Goal: Download file/media

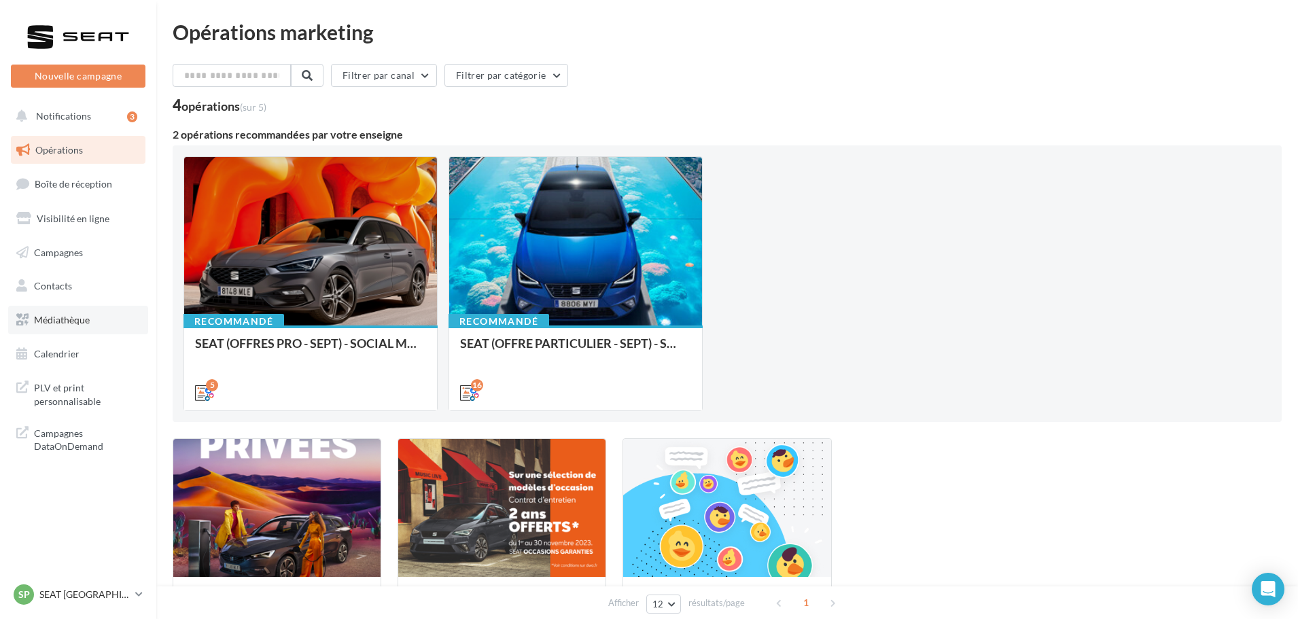
click at [87, 312] on link "Médiathèque" at bounding box center [78, 320] width 140 height 29
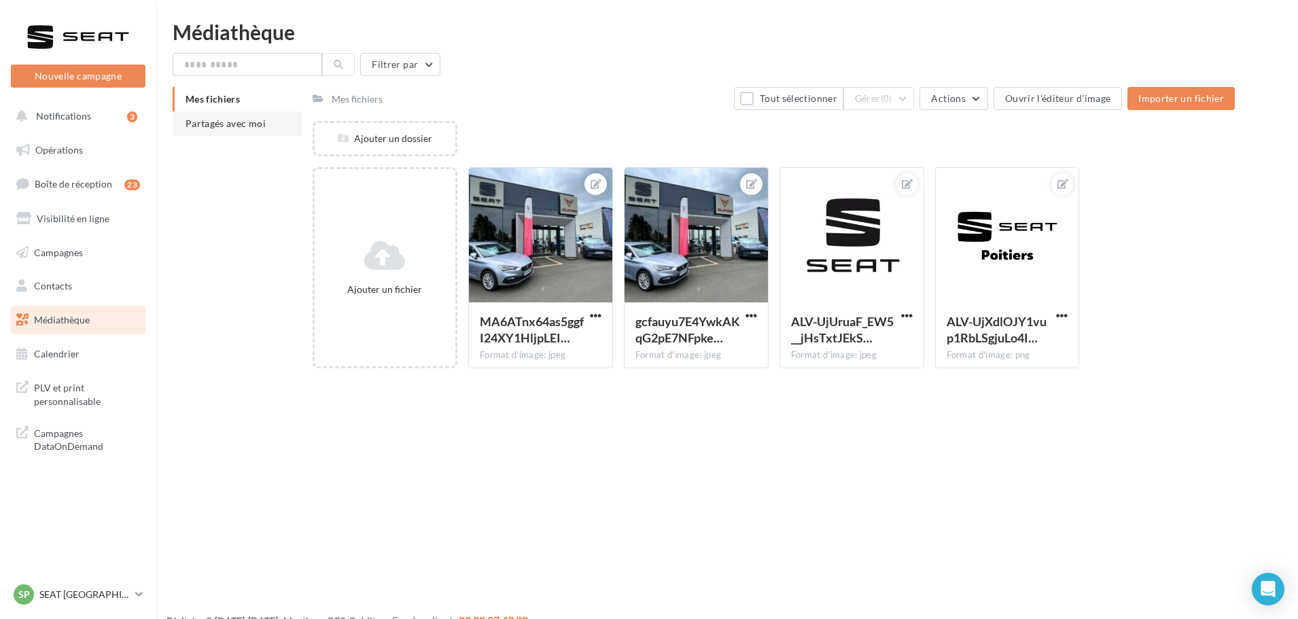
click at [259, 127] on span "Partagés avec moi" at bounding box center [226, 124] width 80 height 12
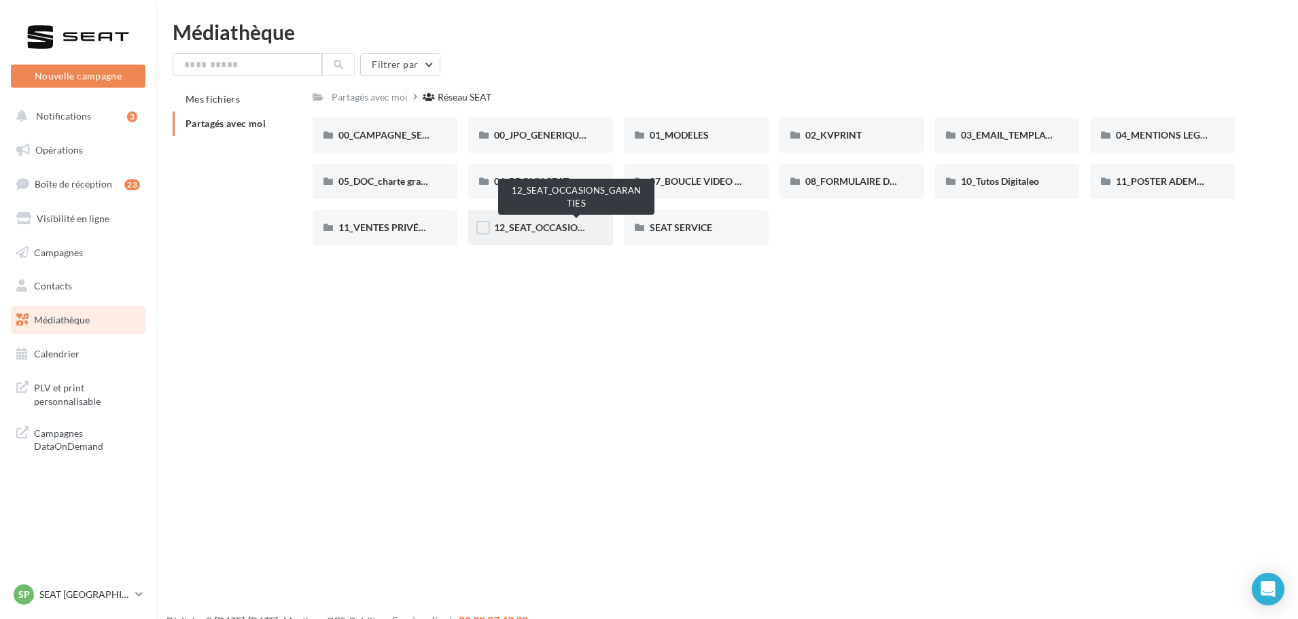
click at [549, 226] on span "12_SEAT_OCCASIONS_GARANTIES" at bounding box center [571, 228] width 154 height 12
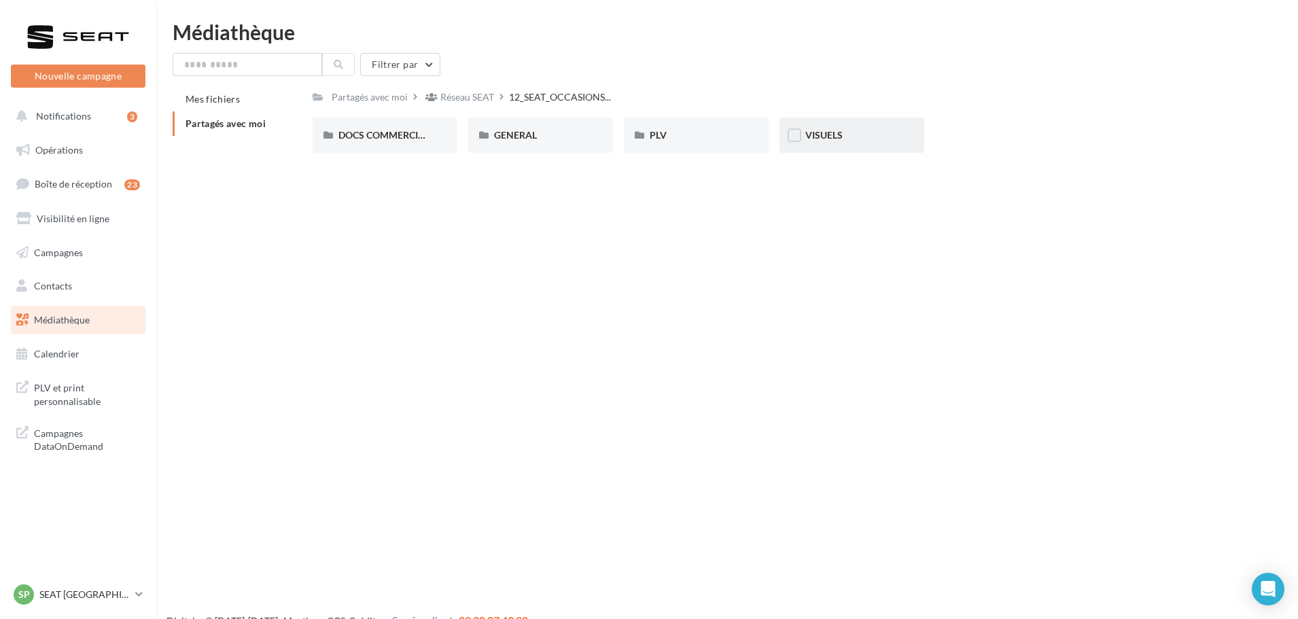
click at [837, 138] on span "VISUELS" at bounding box center [823, 135] width 37 height 12
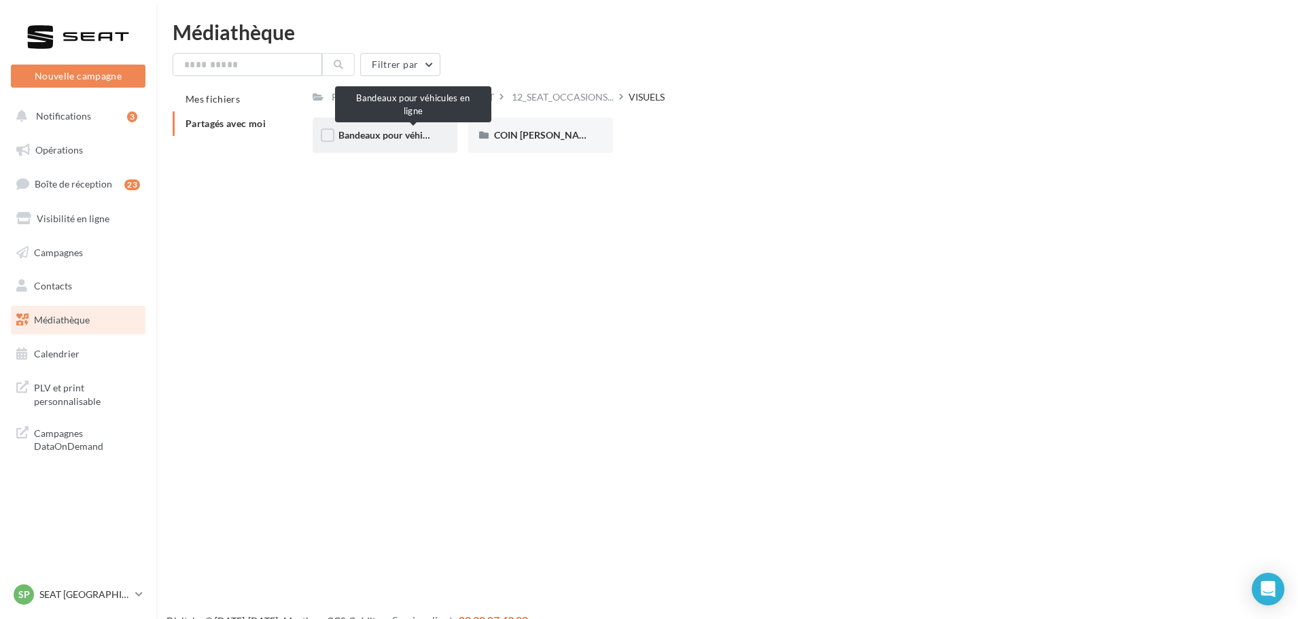
click at [395, 136] on span "Bandeaux pour véhicules en ligne" at bounding box center [408, 135] width 141 height 12
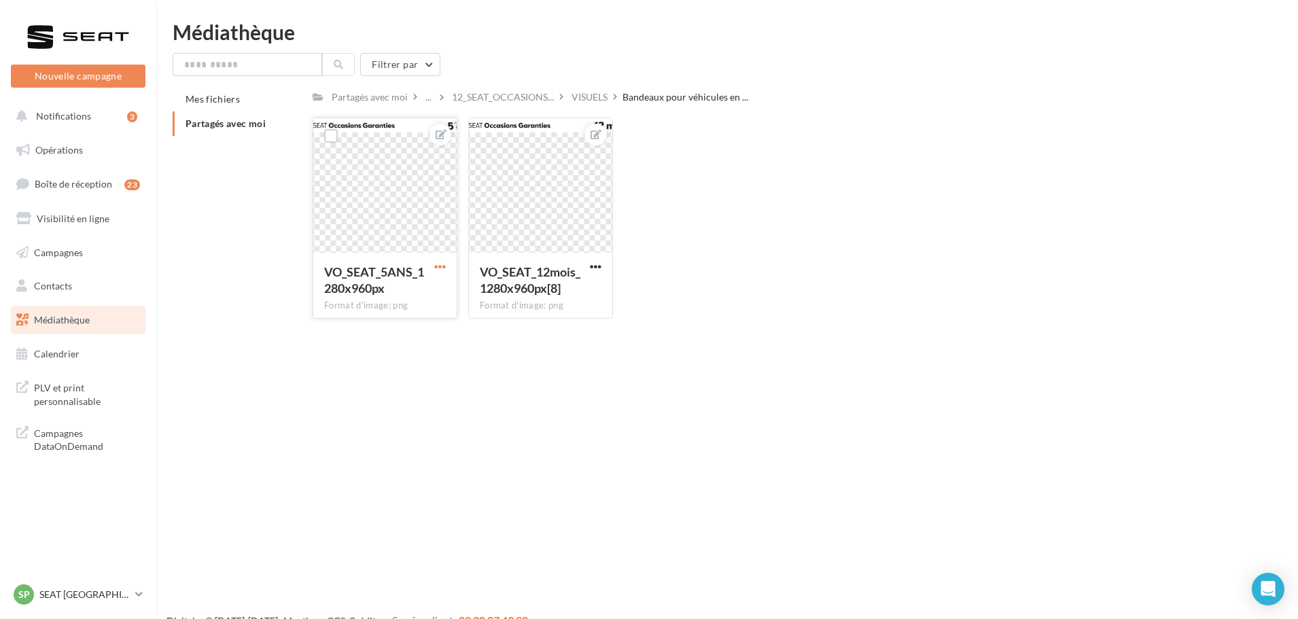
click at [444, 268] on span "button" at bounding box center [440, 267] width 12 height 12
click at [411, 338] on button "Télécharger" at bounding box center [376, 328] width 143 height 35
click at [594, 264] on span "button" at bounding box center [596, 267] width 12 height 12
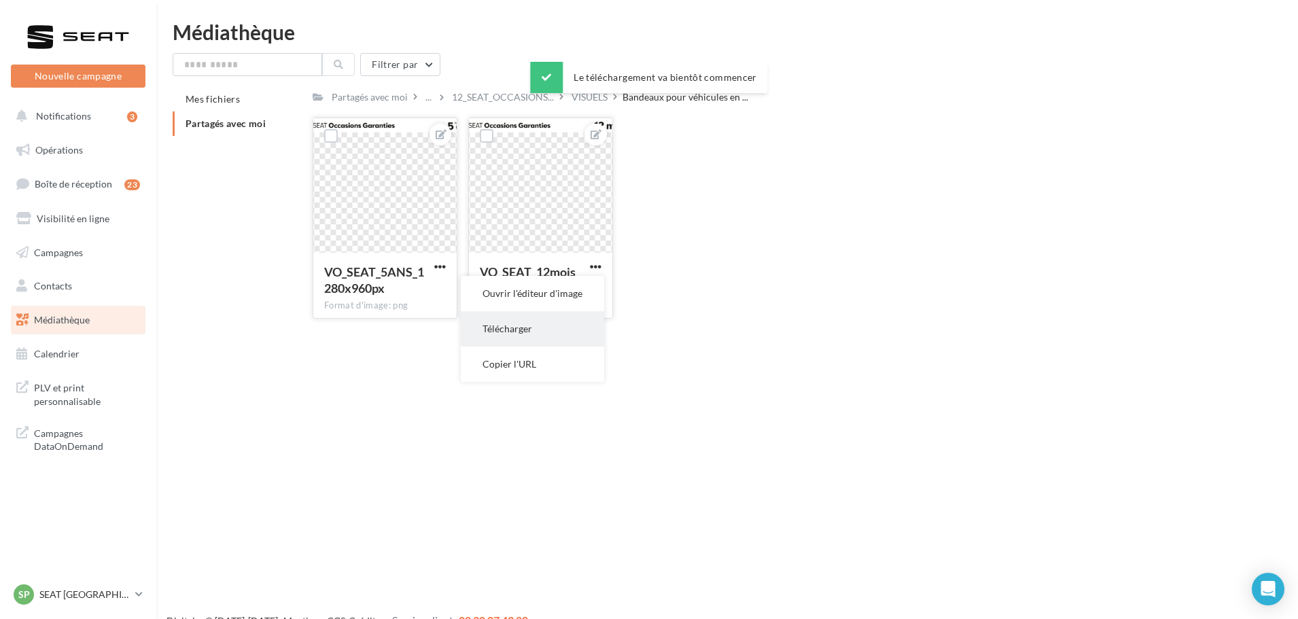
click at [583, 325] on button "Télécharger" at bounding box center [532, 328] width 143 height 35
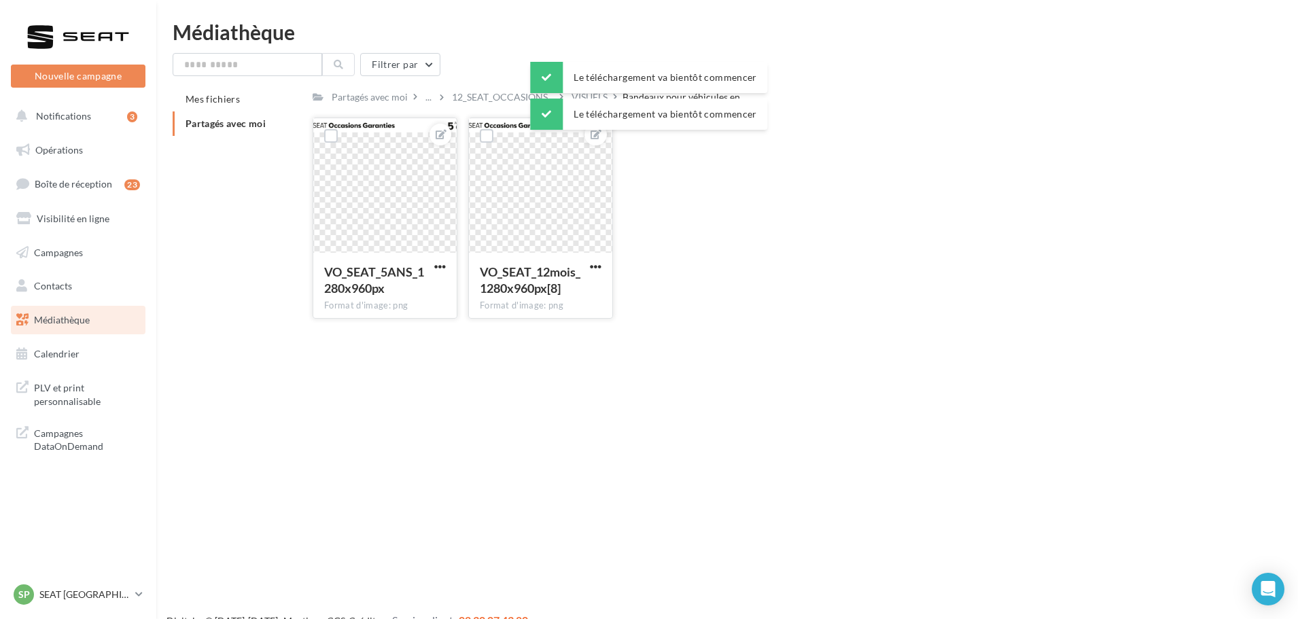
click at [699, 214] on div "VO_SEAT_5ANS_1280x960px Format d'image: png VO_SEAT_5ANS_1280x960px VO_SEAT_12m…" at bounding box center [779, 224] width 933 height 212
click at [515, 90] on div "12_SEAT_OCCASIONS..." at bounding box center [502, 97] width 107 height 20
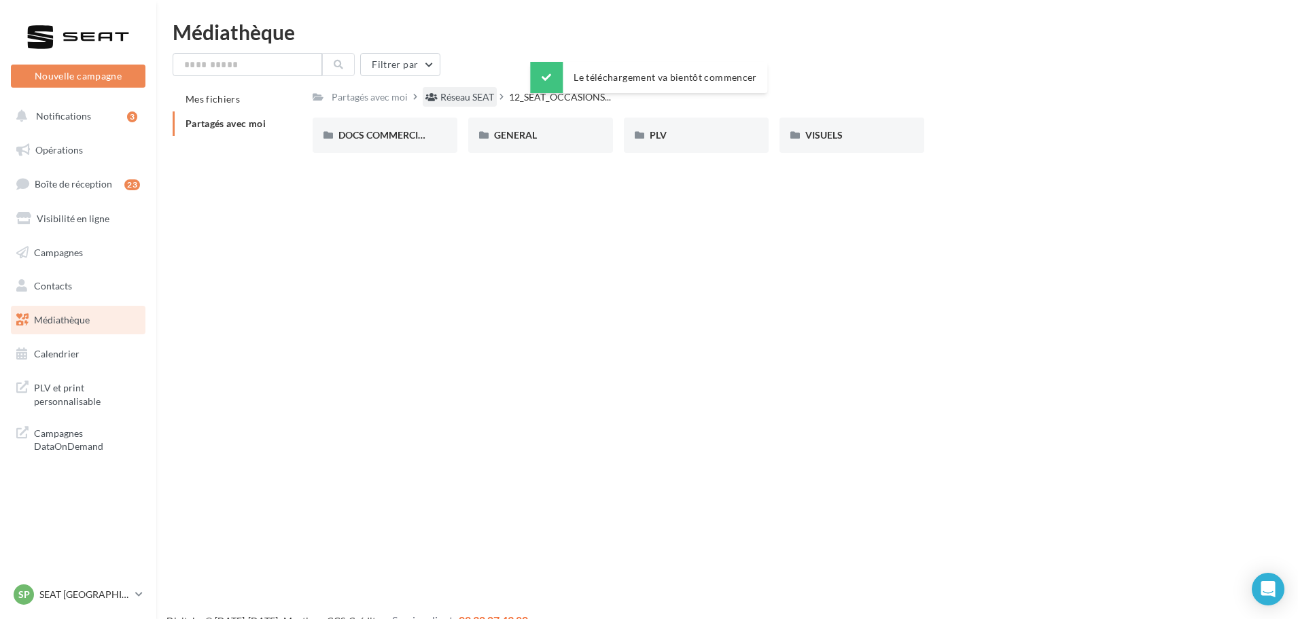
click at [458, 95] on div "Réseau SEAT" at bounding box center [467, 97] width 54 height 14
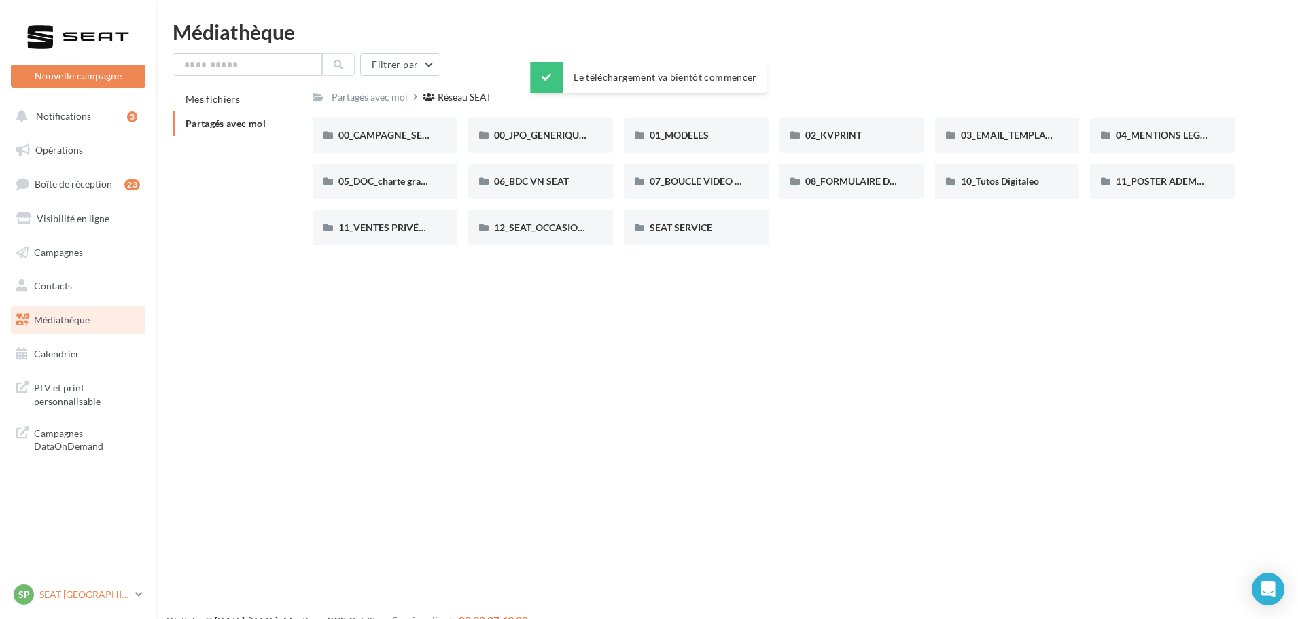
click at [84, 587] on div "SP SEAT [GEOGRAPHIC_DATA] seat-[GEOGRAPHIC_DATA]" at bounding box center [72, 595] width 116 height 20
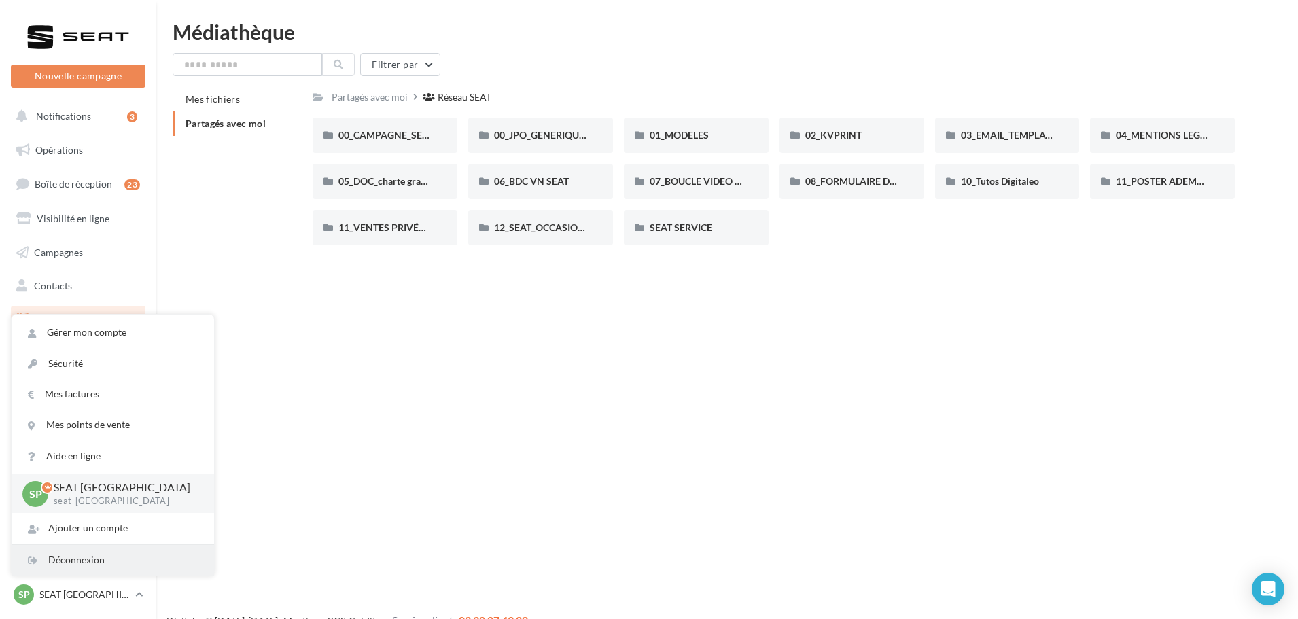
click at [94, 554] on div "Déconnexion" at bounding box center [113, 560] width 203 height 31
